Goal: Contribute content: Add original content to the website for others to see

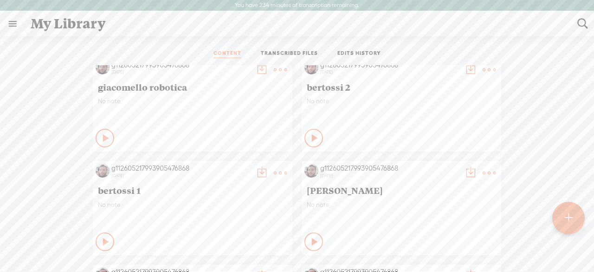
scroll to position [14, 0]
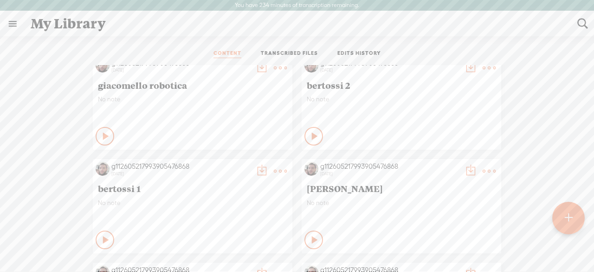
click at [560, 208] on div at bounding box center [568, 217] width 32 height 32
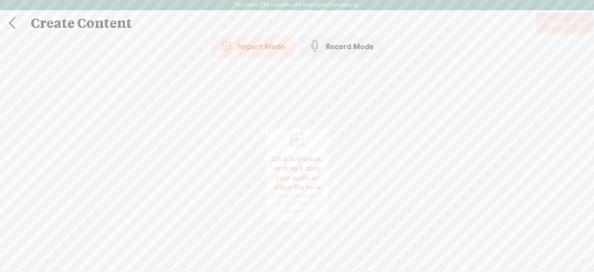
click at [271, 52] on div "Import Mode" at bounding box center [253, 46] width 84 height 23
click at [302, 191] on span "Click to browse , or drag & drop your audio or video file here (File duration m…" at bounding box center [298, 184] width 64 height 70
click at [316, 183] on span "Click to browse , or drag & drop your audio or video file here (File duration m…" at bounding box center [298, 184] width 64 height 70
click at [565, 31] on link "Next" at bounding box center [565, 23] width 57 height 20
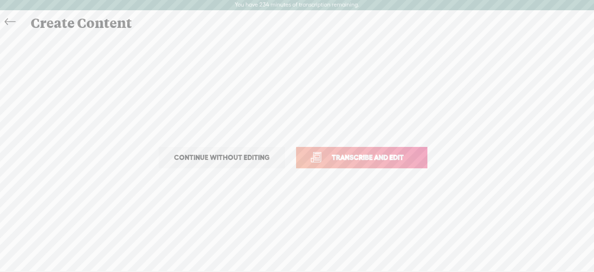
click at [331, 152] on span "Transcribe and edit" at bounding box center [367, 157] width 91 height 11
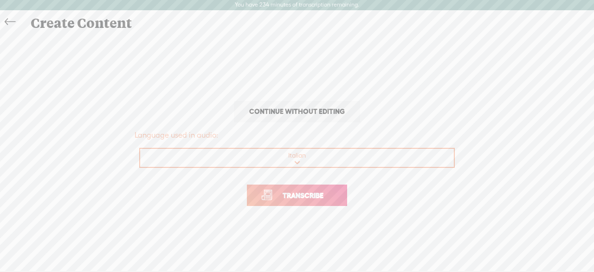
click at [300, 196] on span "Transcribe" at bounding box center [303, 195] width 60 height 11
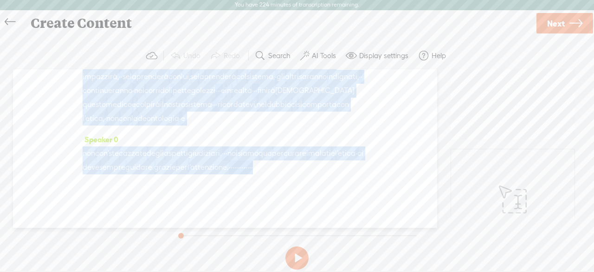
scroll to position [2279, 0]
drag, startPoint x: 94, startPoint y: 92, endPoint x: 321, endPoint y: 152, distance: 234.7
click at [321, 152] on div "Speaker 0 · · quali erano i miei [GEOGRAPHIC_DATA] da bambino? · · · · i miei […" at bounding box center [225, 148] width 424 height 158
